Goal: Information Seeking & Learning: Learn about a topic

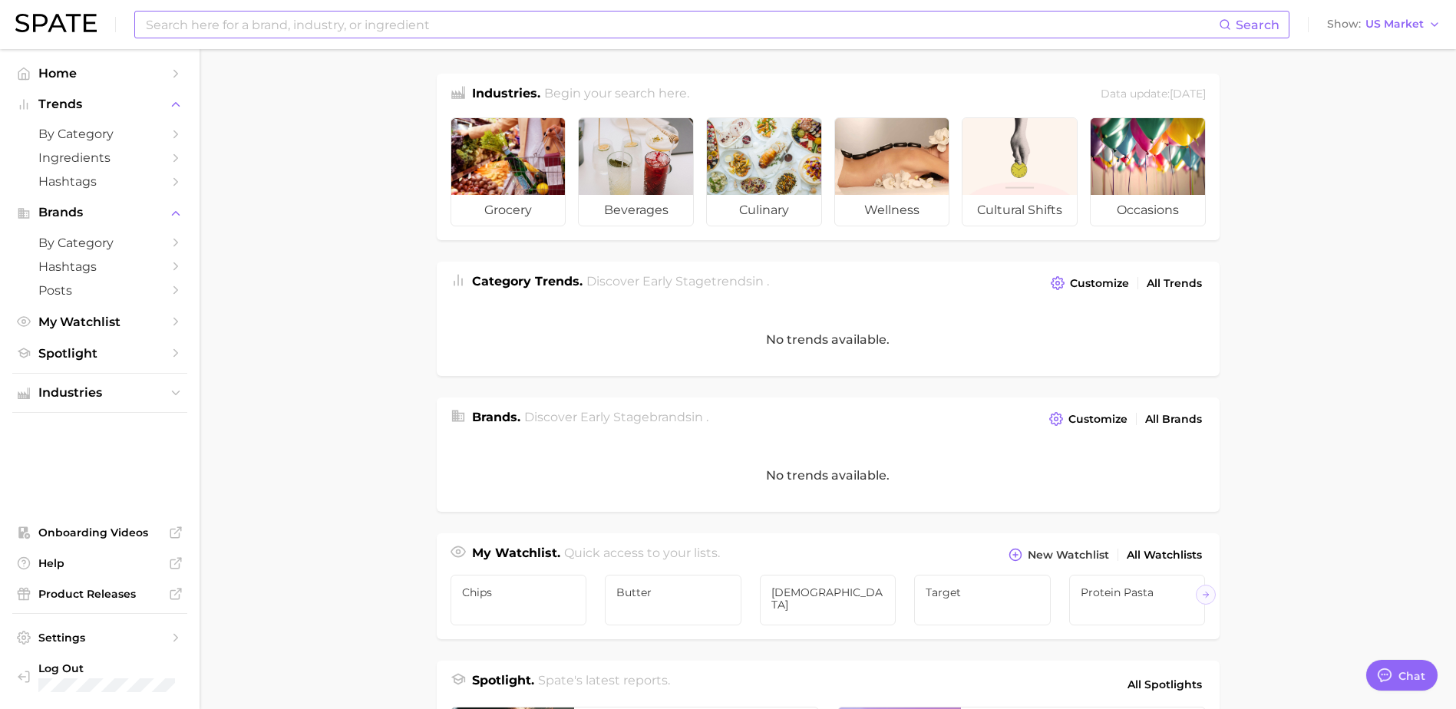
click at [246, 24] on input at bounding box center [681, 25] width 1075 height 26
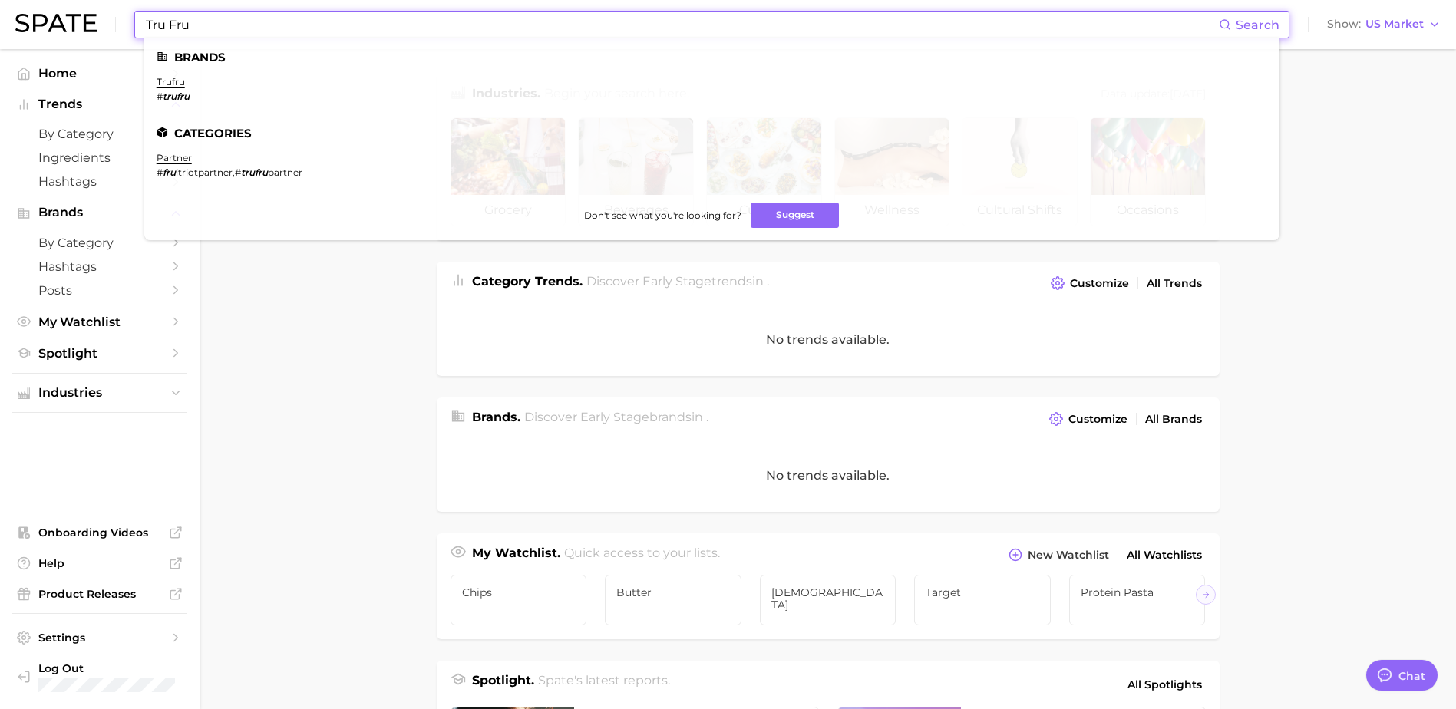
type input "Tru Fru"
click at [170, 89] on li "trufru # trufru" at bounding box center [173, 89] width 33 height 26
click at [172, 72] on ul "Brands trufru # trufru Categories partner # fru itriotpartner , # trufru partne…" at bounding box center [711, 139] width 1135 height 202
click at [170, 84] on link "trufru" at bounding box center [171, 82] width 28 height 12
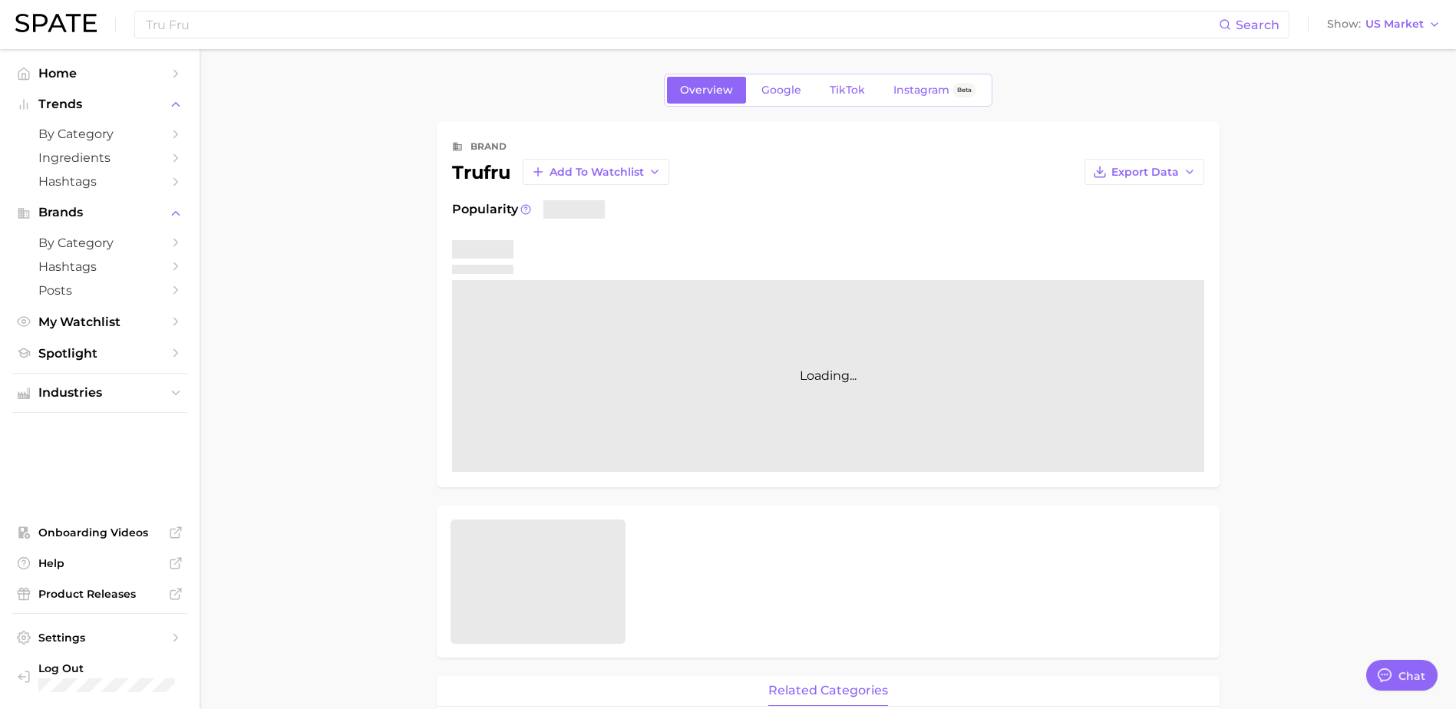
type textarea "x"
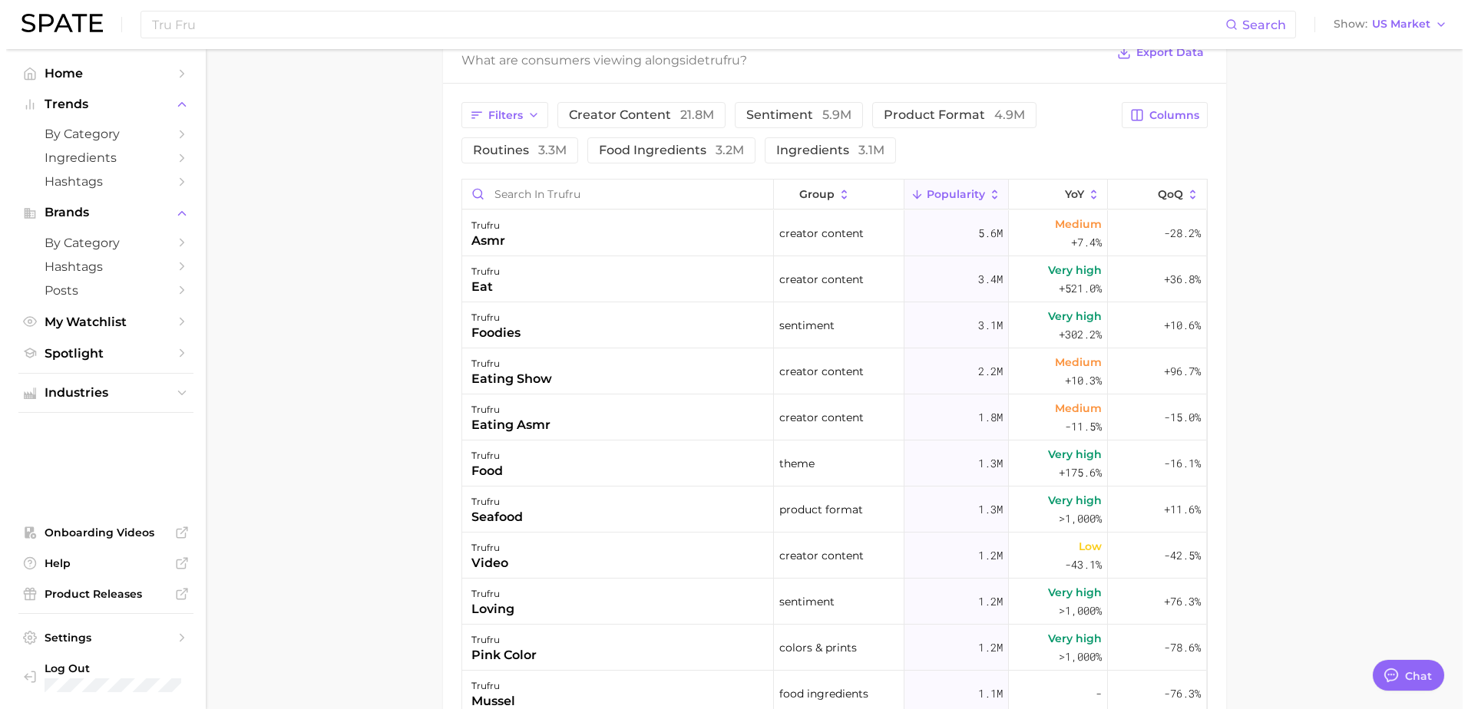
scroll to position [664, 0]
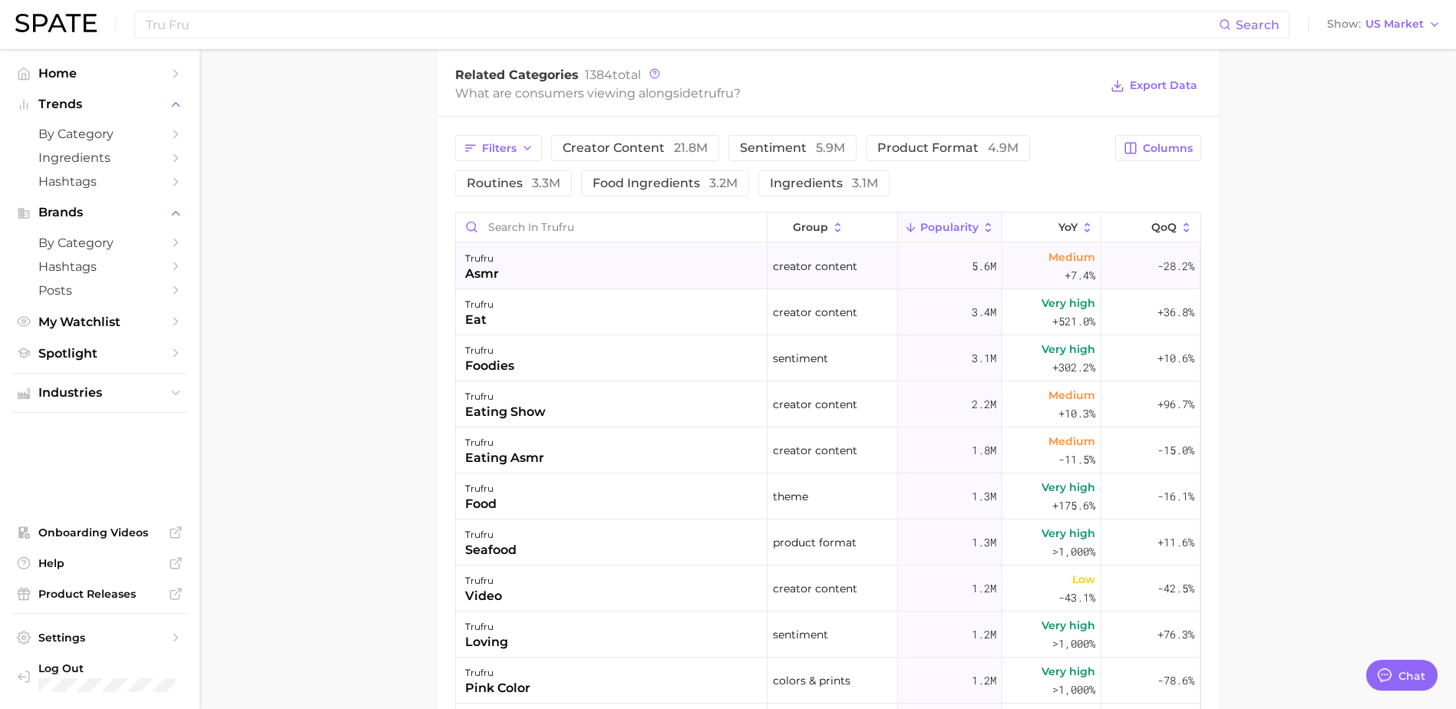
click at [558, 273] on div "trufru asmr" at bounding box center [612, 266] width 312 height 46
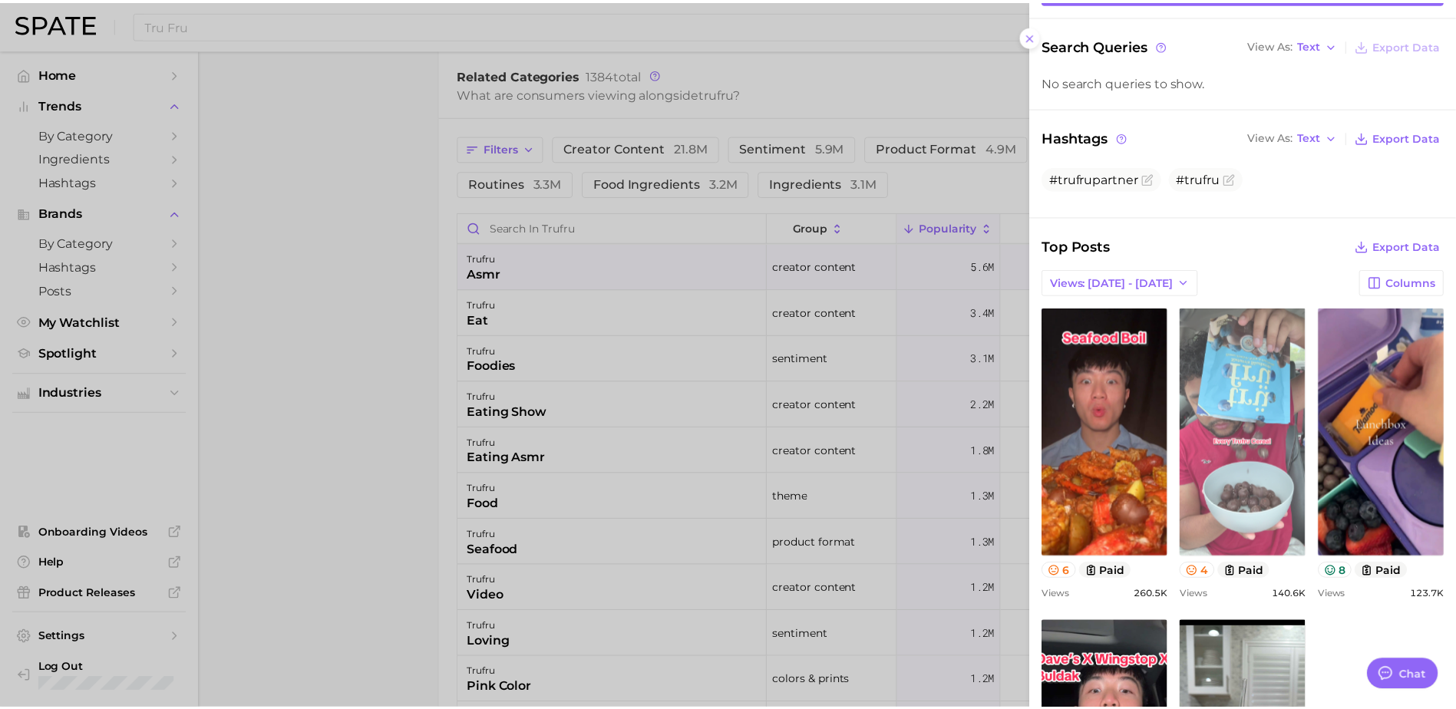
scroll to position [25, 0]
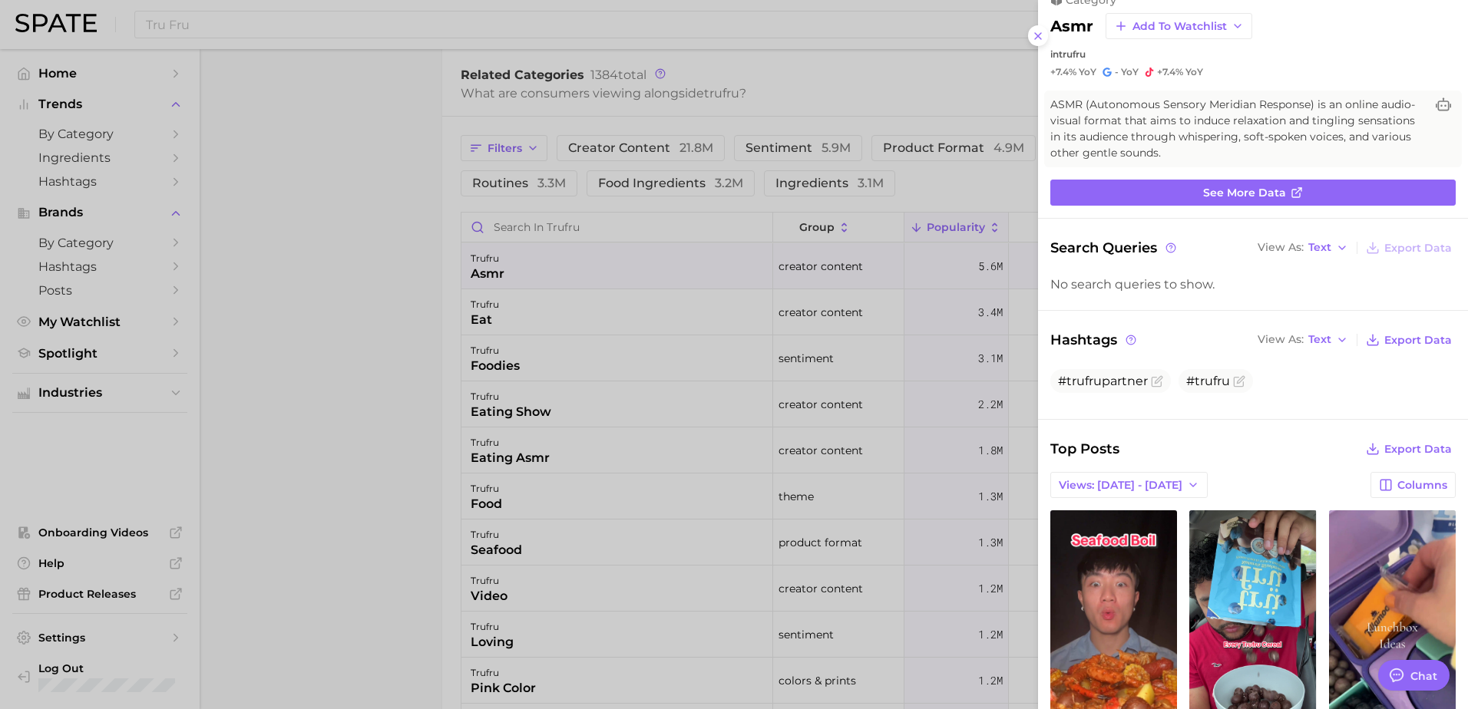
click at [266, 268] on div at bounding box center [734, 354] width 1468 height 709
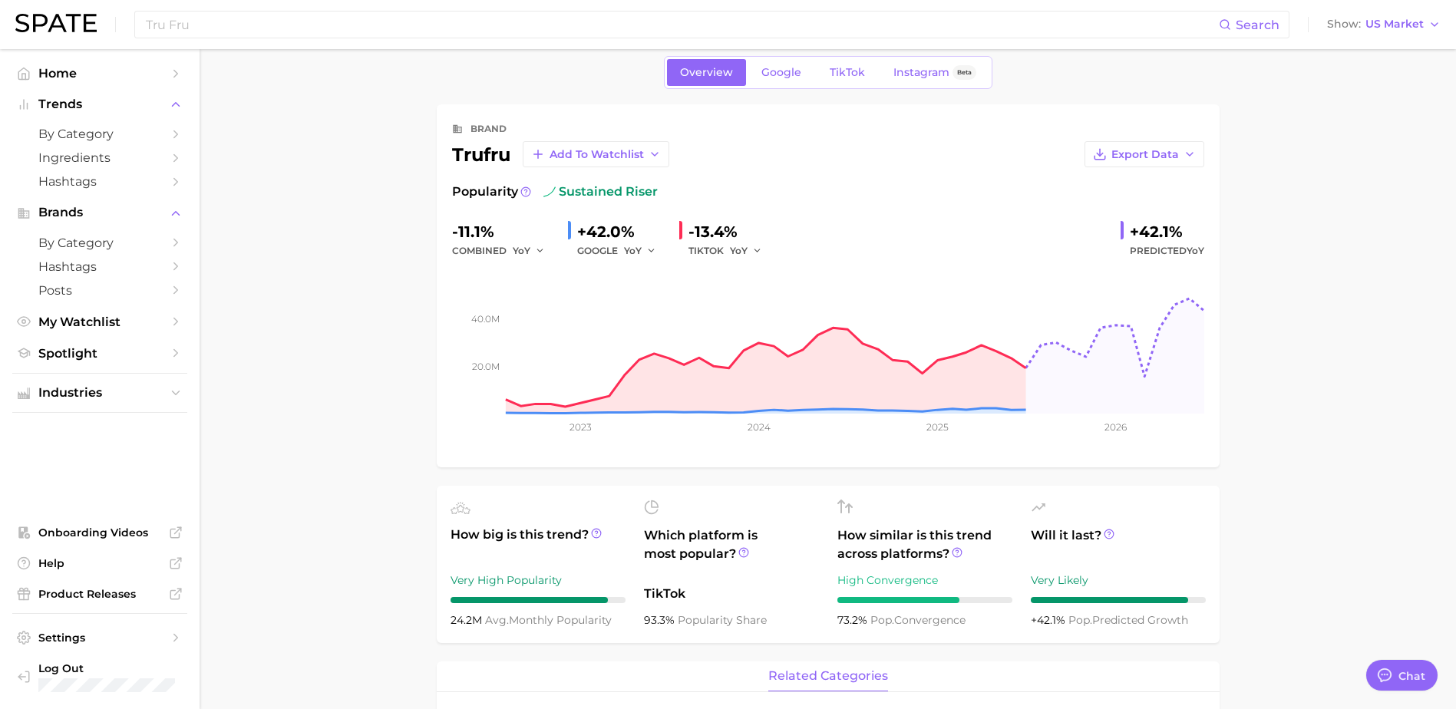
scroll to position [0, 0]
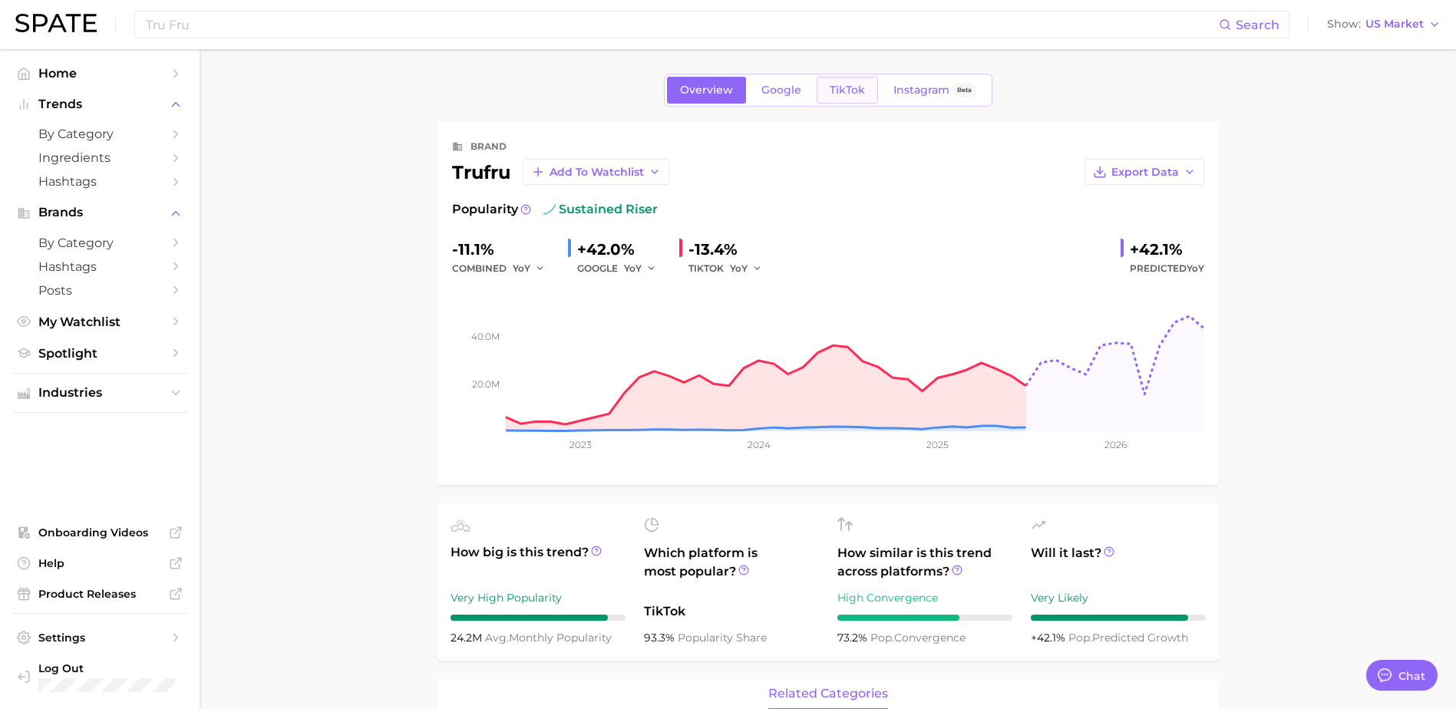
click at [835, 88] on span "TikTok" at bounding box center [847, 90] width 35 height 13
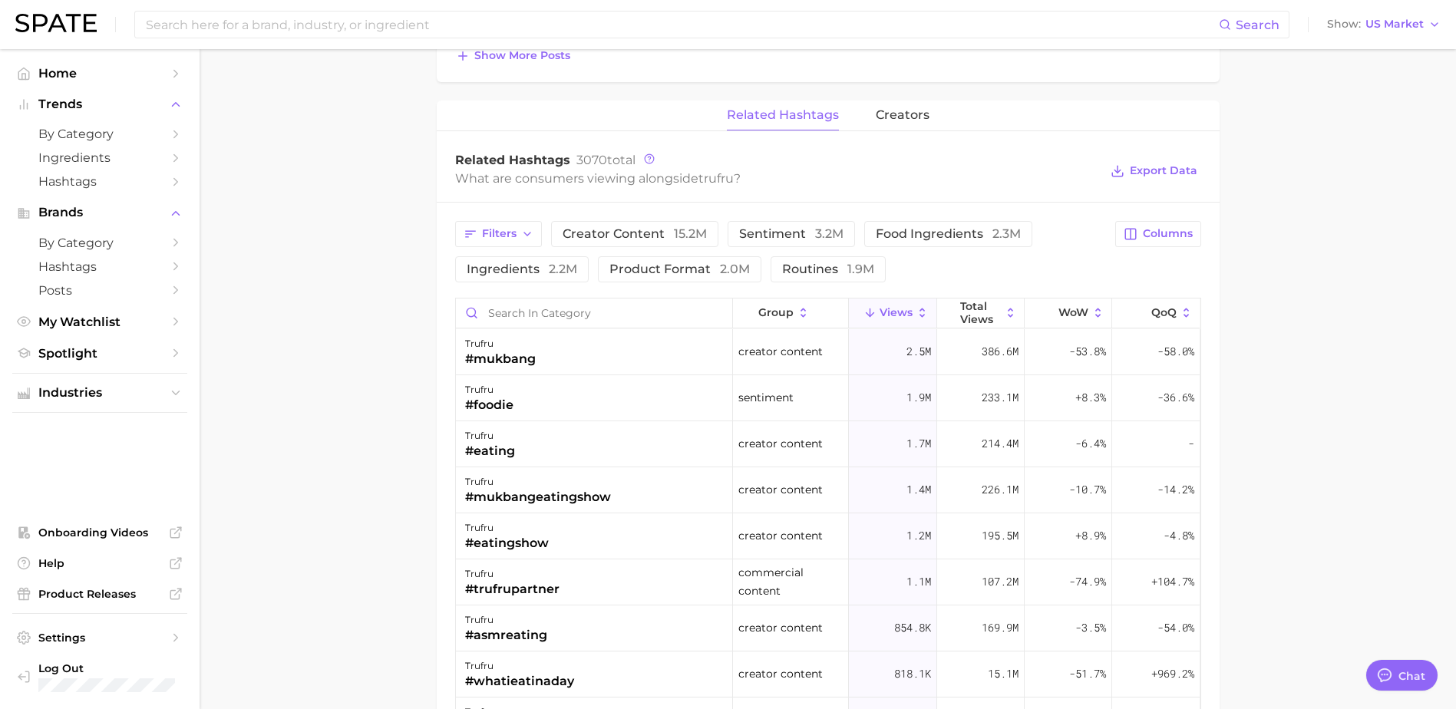
scroll to position [1075, 0]
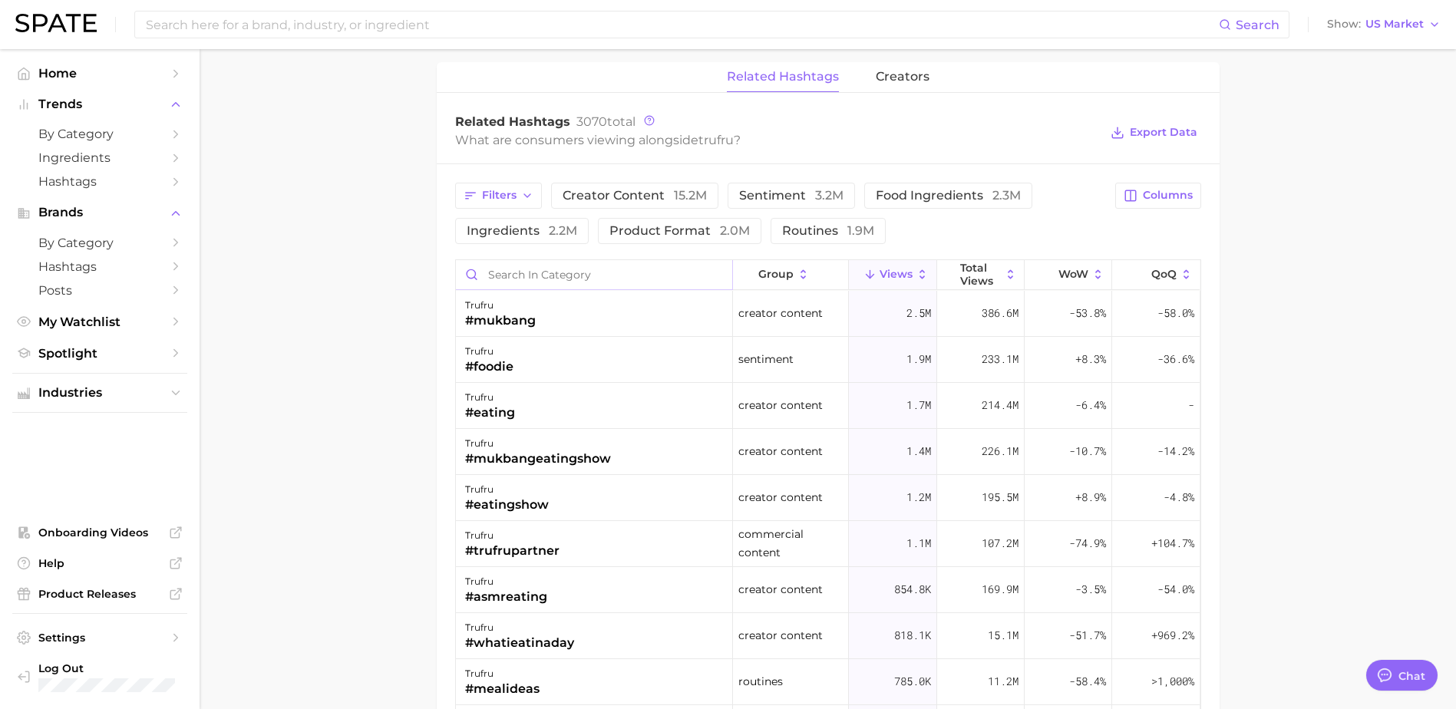
click at [537, 276] on input "Search in category" at bounding box center [594, 274] width 276 height 29
click at [187, 27] on input at bounding box center [681, 25] width 1075 height 26
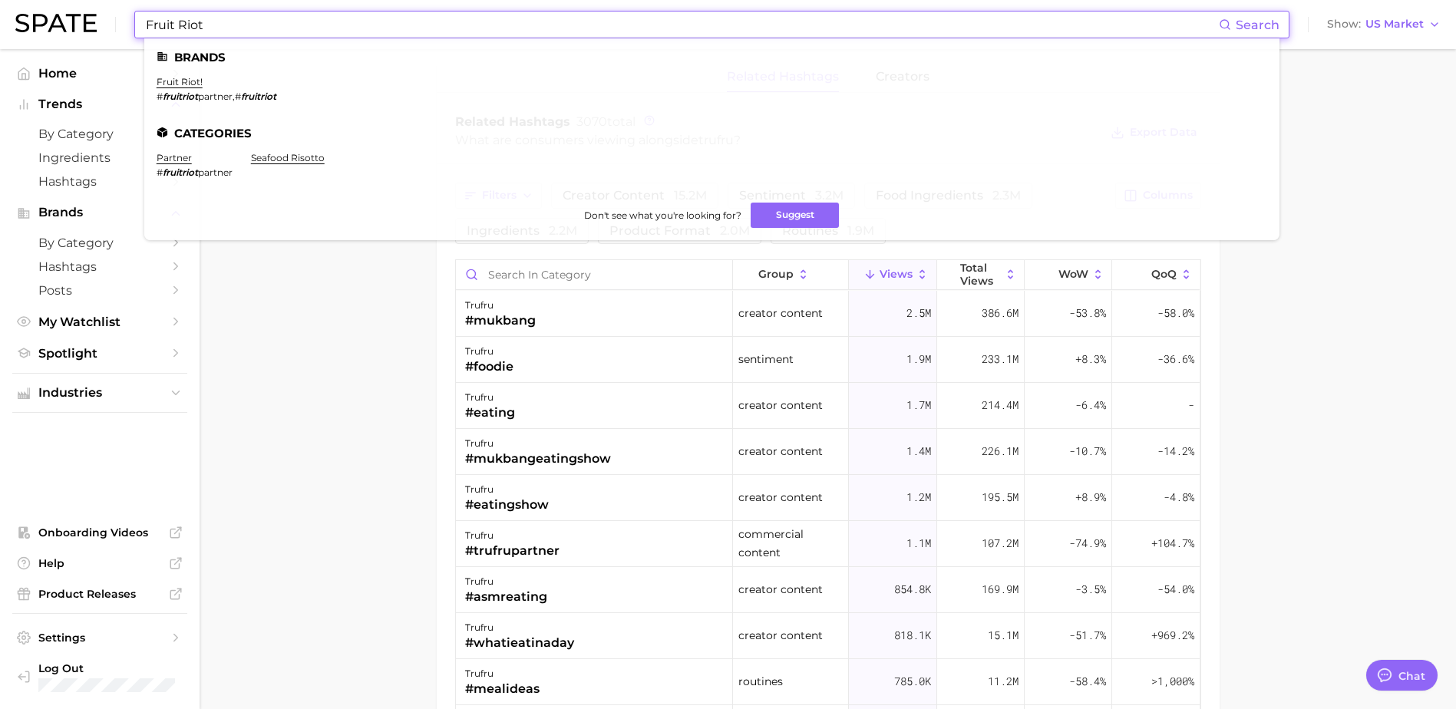
type input "Fruit Riot"
click at [178, 75] on ul "Brands fruit riot! # fruitriot partner , # fruitriot Categories partner # fruit…" at bounding box center [711, 139] width 1135 height 202
click at [178, 78] on link "fruit riot!" at bounding box center [180, 82] width 46 height 12
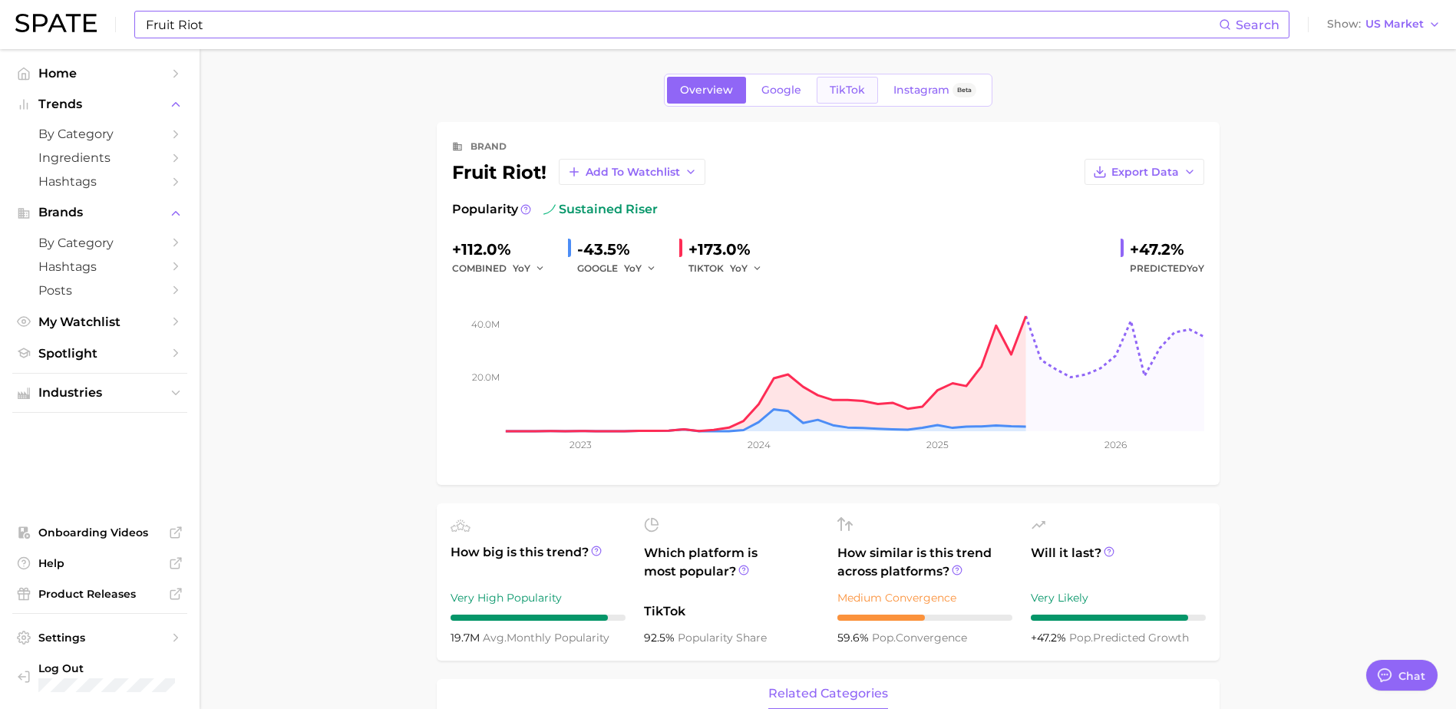
click at [861, 97] on link "TikTok" at bounding box center [847, 90] width 61 height 27
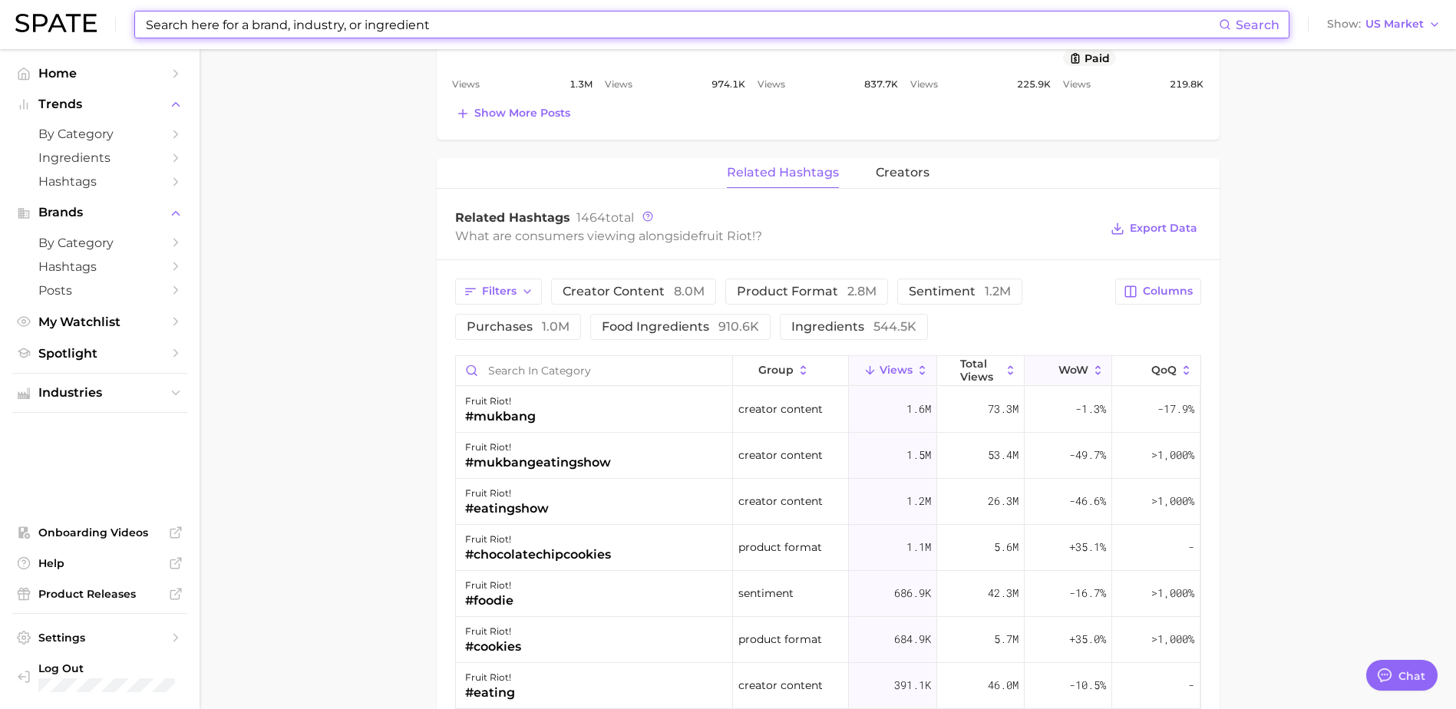
click at [1059, 364] on span "WoW" at bounding box center [1074, 370] width 30 height 12
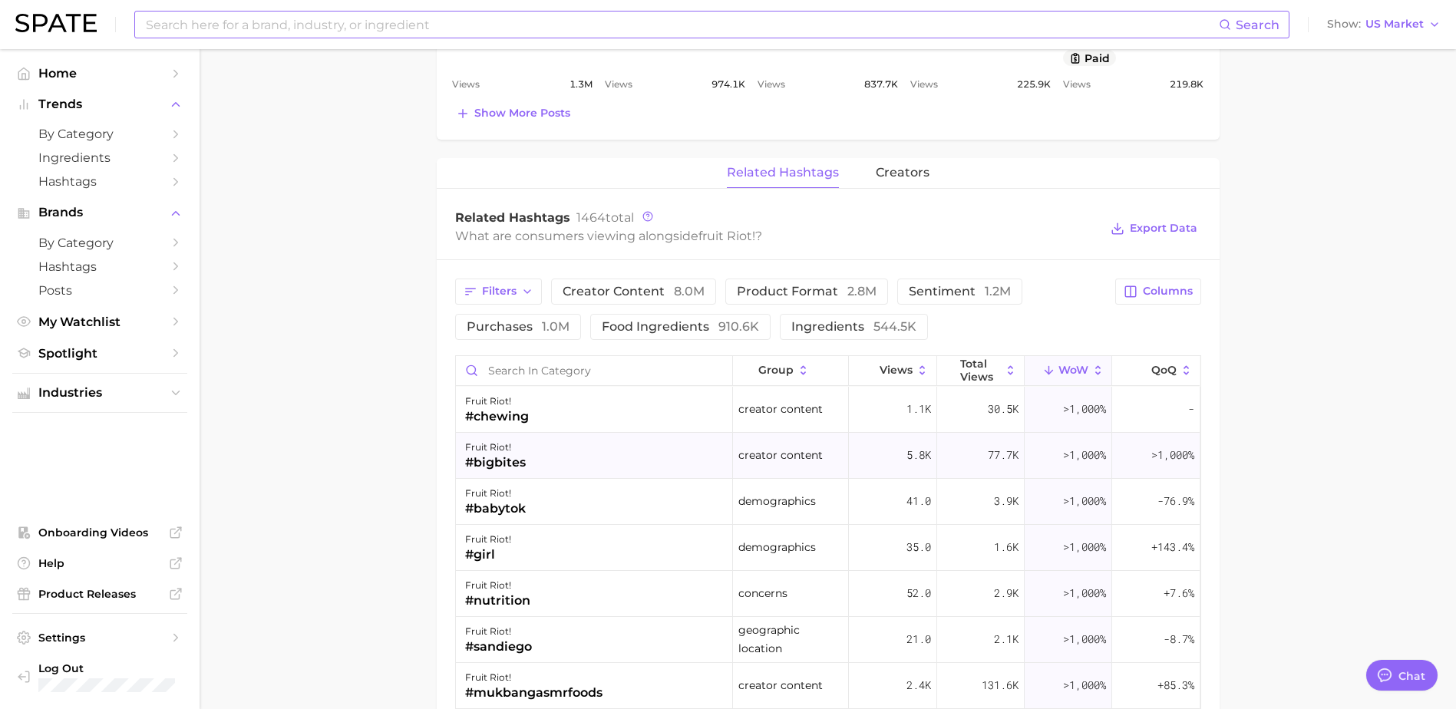
click at [497, 464] on div "#bigbites" at bounding box center [495, 463] width 61 height 18
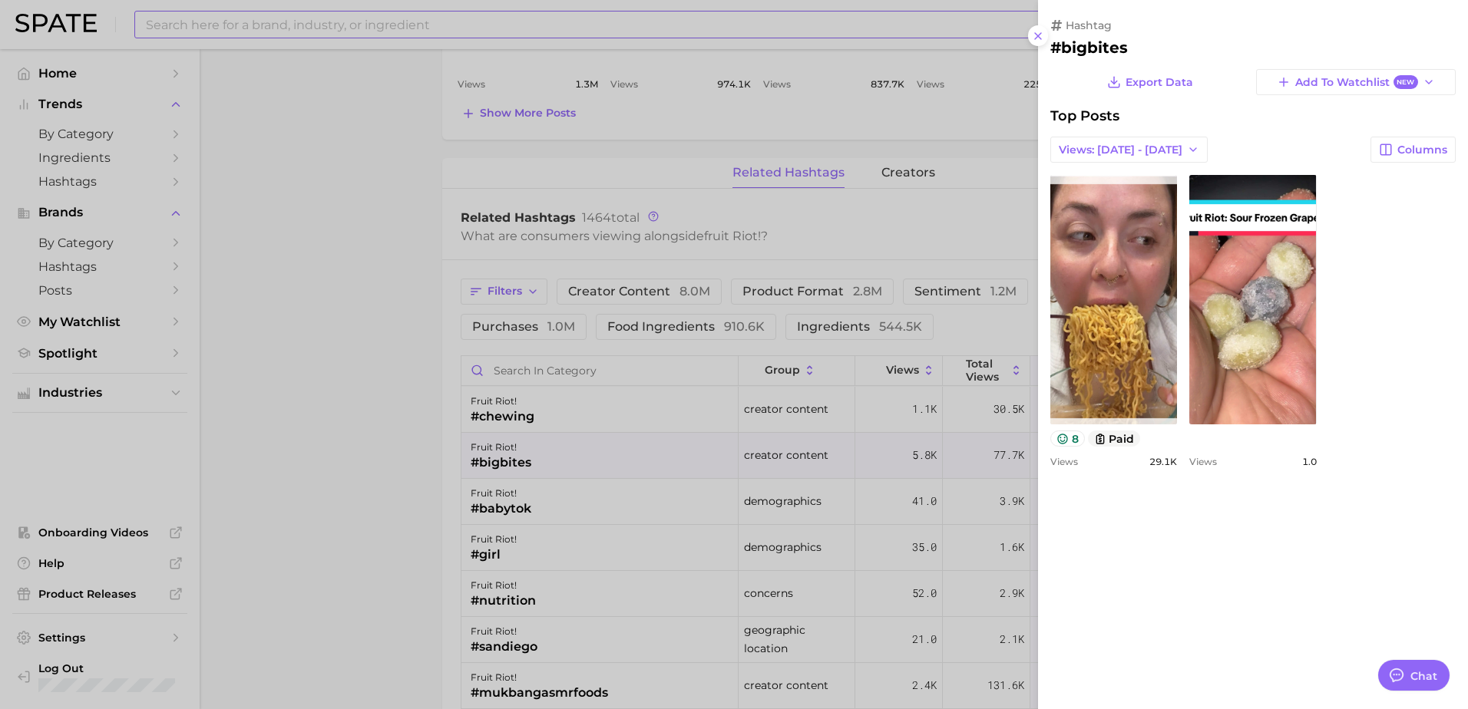
click at [355, 501] on div at bounding box center [734, 354] width 1468 height 709
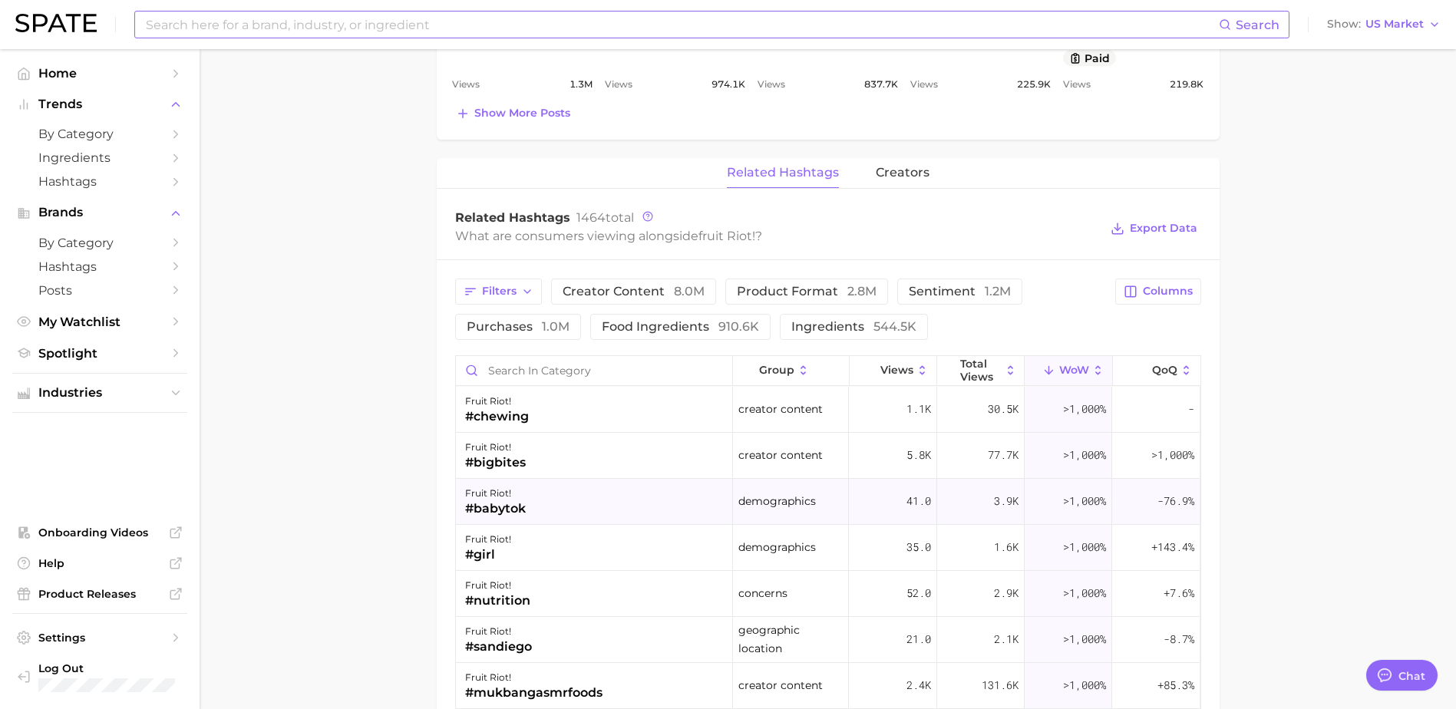
click at [510, 501] on div "#babytok" at bounding box center [495, 509] width 61 height 18
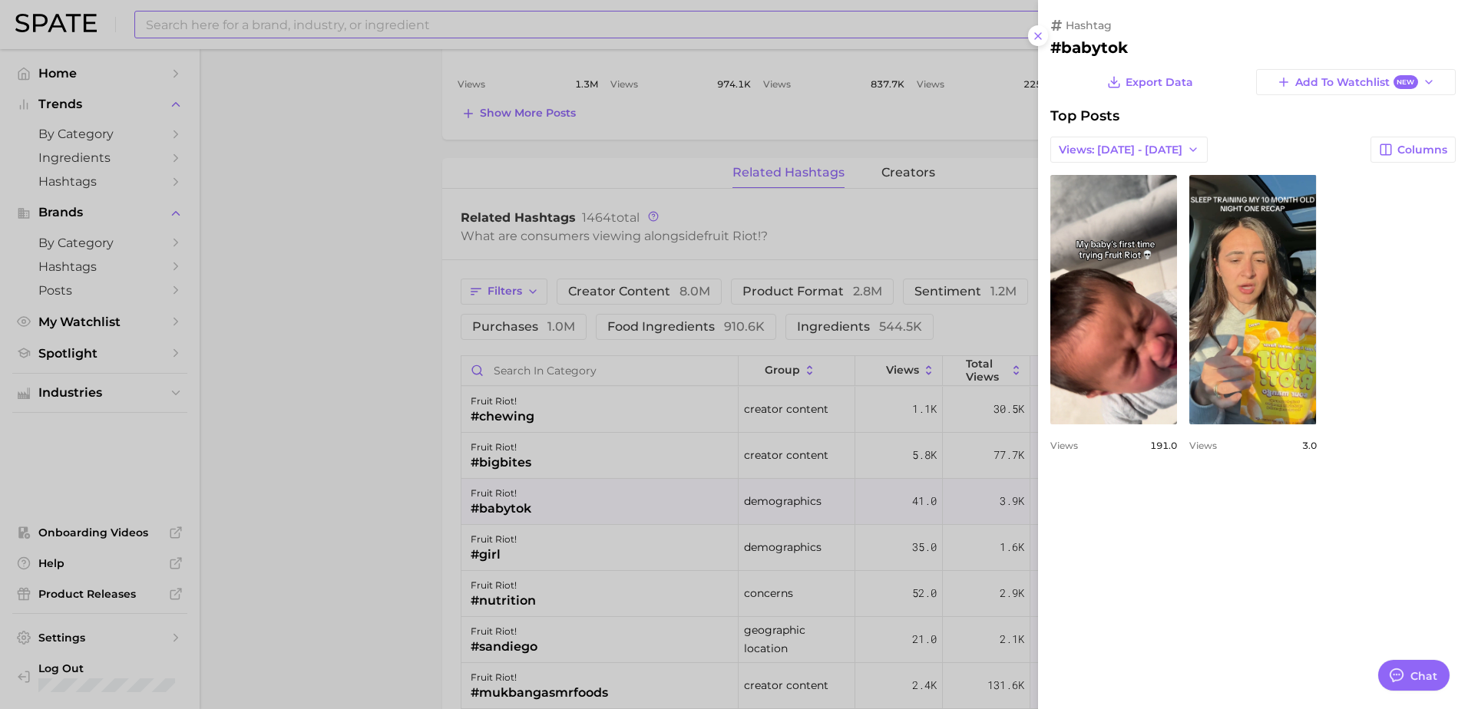
click at [371, 478] on div at bounding box center [734, 354] width 1468 height 709
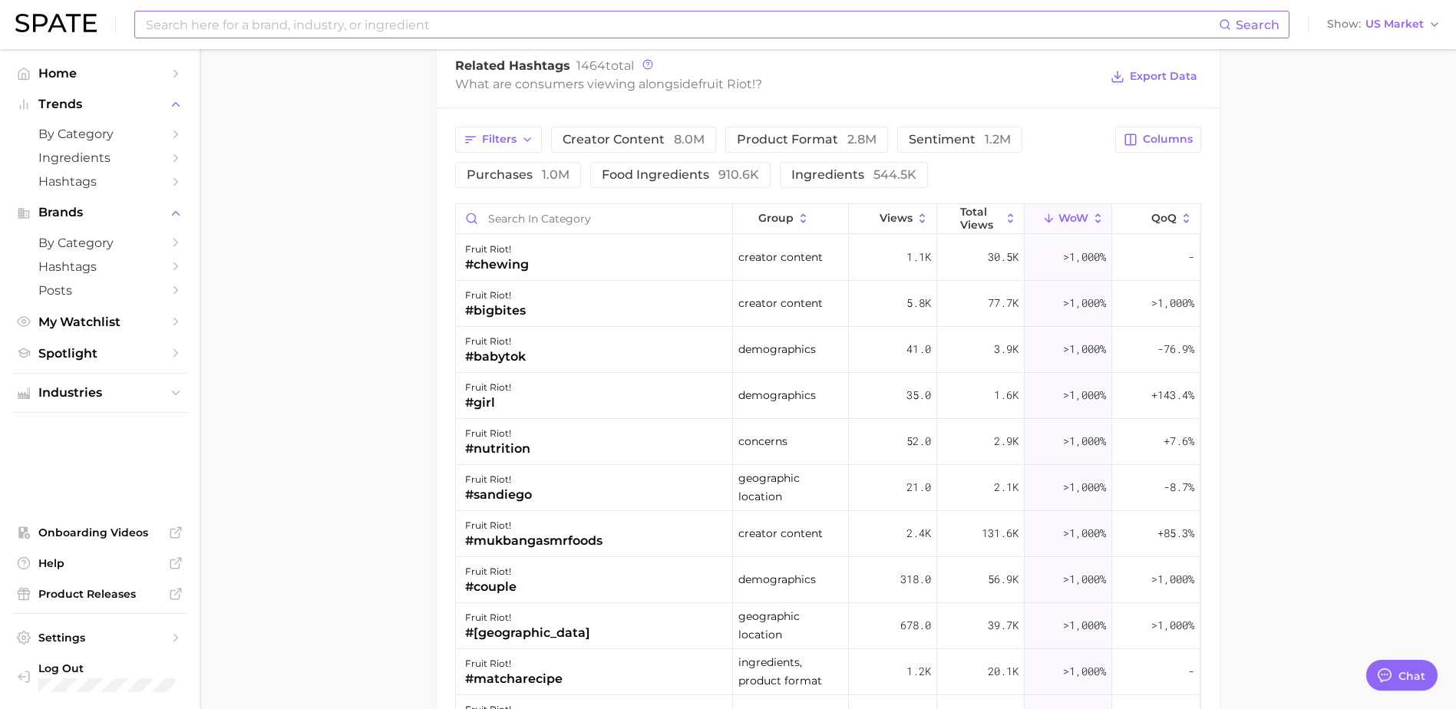
scroll to position [1152, 0]
